Goal: Transaction & Acquisition: Purchase product/service

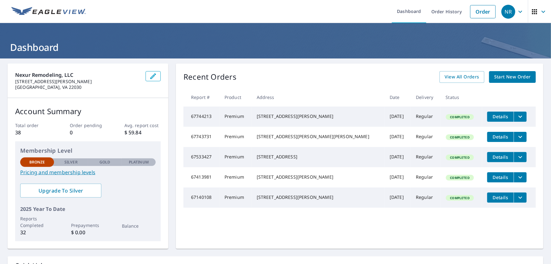
click at [517, 76] on span "Start New Order" at bounding box center [512, 77] width 37 height 8
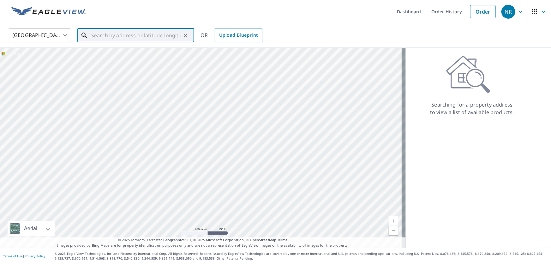
click at [145, 37] on input "text" at bounding box center [136, 36] width 90 height 18
paste input "[STREET_ADDRESS][PERSON_NAME][PERSON_NAME]"
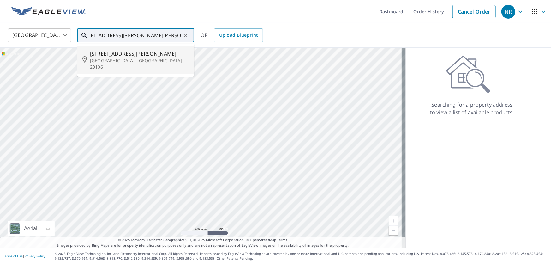
click at [137, 58] on p "[GEOGRAPHIC_DATA], [GEOGRAPHIC_DATA] 20106" at bounding box center [139, 63] width 99 height 13
type input "[STREET_ADDRESS][PERSON_NAME][PERSON_NAME]"
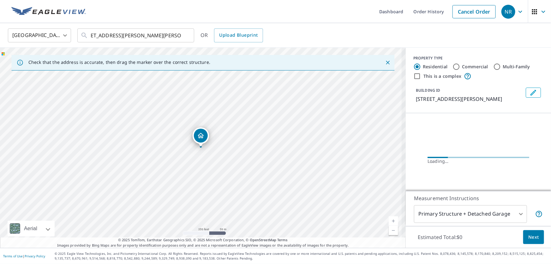
scroll to position [0, 0]
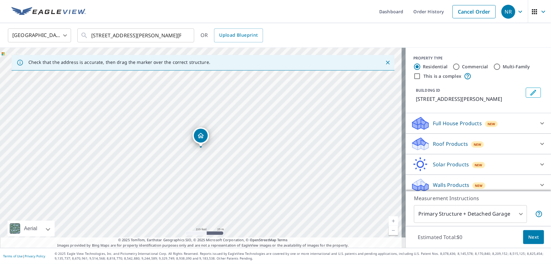
click at [538, 147] on icon at bounding box center [542, 144] width 8 height 8
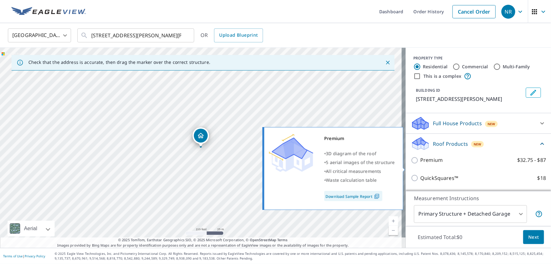
click at [429, 164] on p "Premium" at bounding box center [431, 160] width 22 height 8
click at [420, 164] on input "Premium $32.75 - $87" at bounding box center [415, 160] width 9 height 8
checkbox input "true"
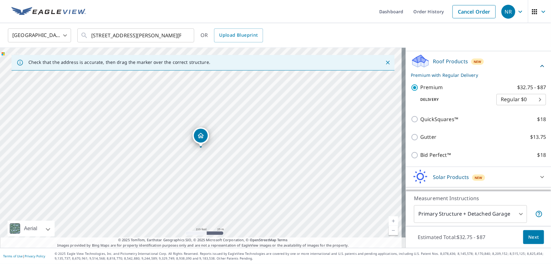
scroll to position [86, 0]
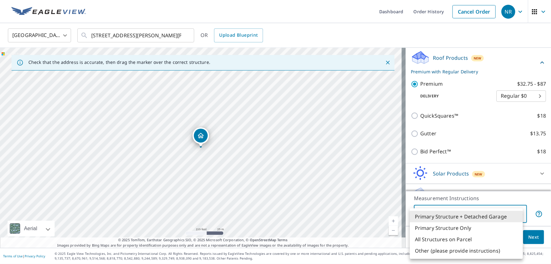
click at [500, 214] on body "NR NR Dashboard Order History Cancel Order NR [GEOGRAPHIC_DATA] [GEOGRAPHIC_DAT…" at bounding box center [275, 132] width 551 height 264
click at [465, 238] on li "All Structures on Parcel" at bounding box center [466, 238] width 113 height 11
type input "3"
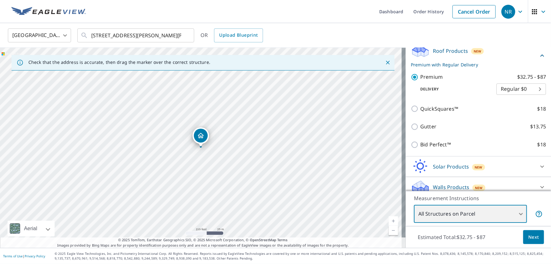
scroll to position [107, 0]
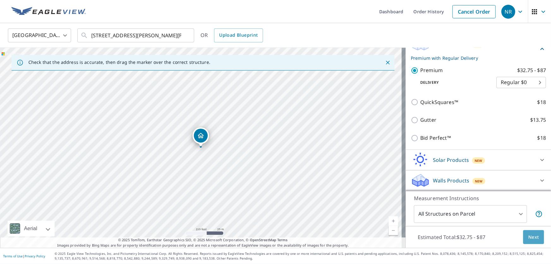
click at [531, 240] on span "Next" at bounding box center [533, 237] width 11 height 8
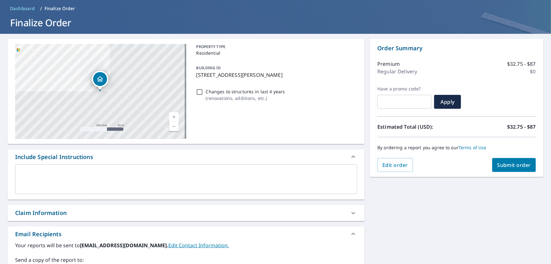
scroll to position [28, 0]
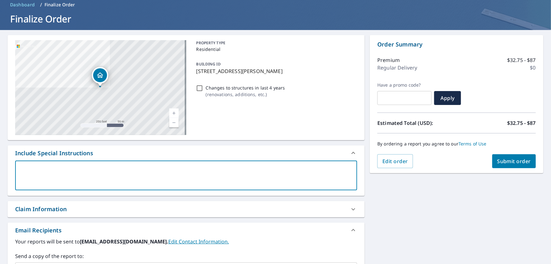
click at [97, 175] on textarea at bounding box center [186, 175] width 333 height 18
type textarea "23"
type textarea "x"
type textarea "2"
type textarea "x"
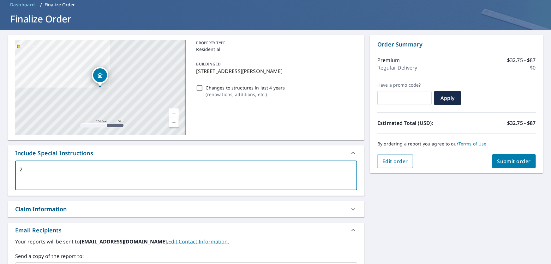
type textarea "2"
type textarea "x"
type textarea "2 s"
type textarea "x"
type textarea "2 st"
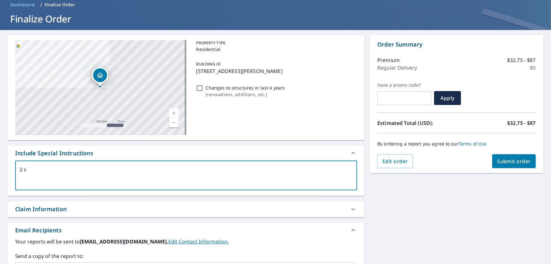
type textarea "x"
type textarea "2 str"
type textarea "x"
type textarea "2 stru"
type textarea "x"
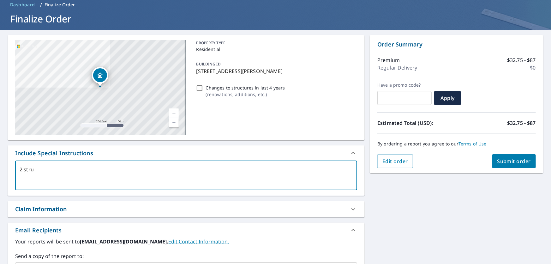
type textarea "2 struc"
type textarea "x"
type textarea "2 struct"
type textarea "x"
type textarea "2 structu"
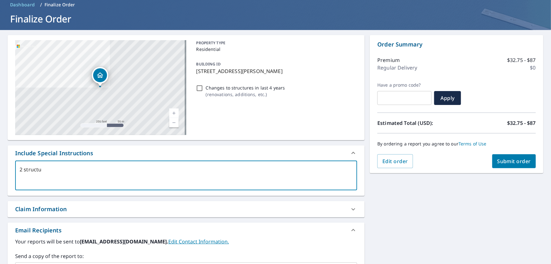
type textarea "x"
type textarea "2 structur"
type textarea "x"
type textarea "2 structure"
type textarea "x"
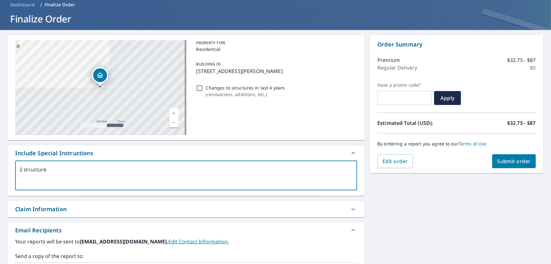
type textarea "2 structures"
type textarea "x"
type textarea "2 structures"
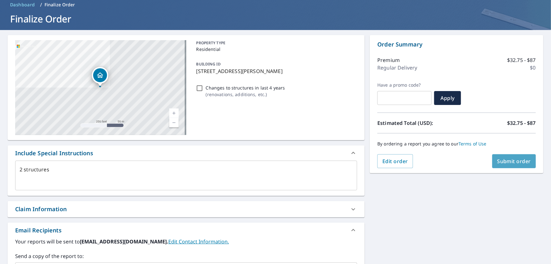
click at [522, 162] on span "Submit order" at bounding box center [514, 161] width 34 height 7
type textarea "x"
